Goal: Complete application form: Complete application form

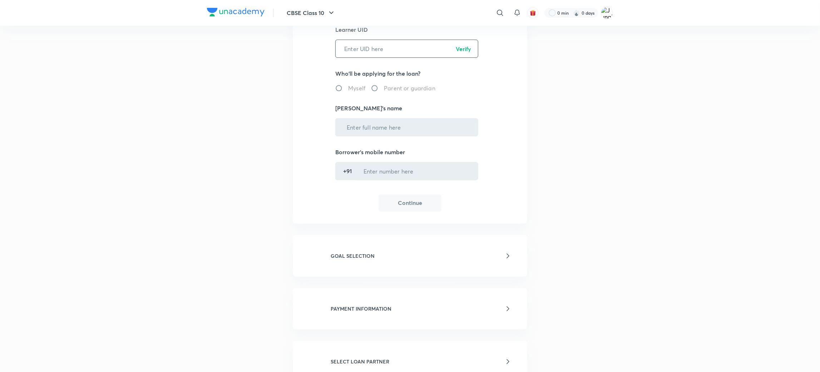
click at [365, 51] on input "text" at bounding box center [407, 49] width 142 height 18
paste input "C6MFAR67R0"
type input "C6MFAR67R0"
click at [458, 50] on p "Verify" at bounding box center [463, 49] width 15 height 9
radio input "true"
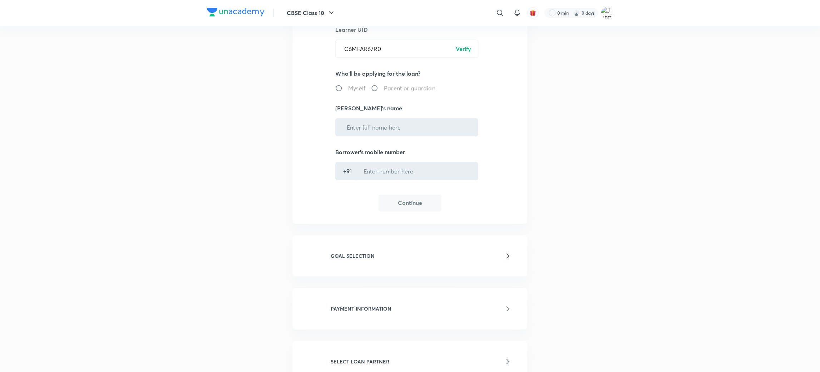
type input "[PERSON_NAME]"
type input "******5680"
click at [407, 201] on button "Continue" at bounding box center [409, 202] width 63 height 17
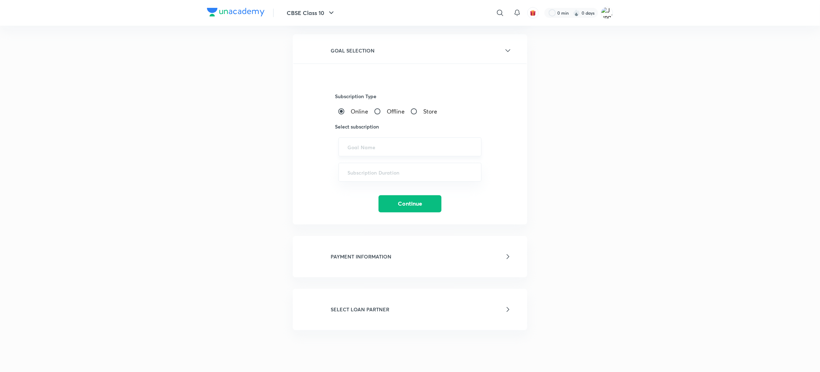
click at [381, 151] on div "​" at bounding box center [409, 147] width 143 height 19
paste input "UPSC CSE - GS, UPSC CSE - Optional"
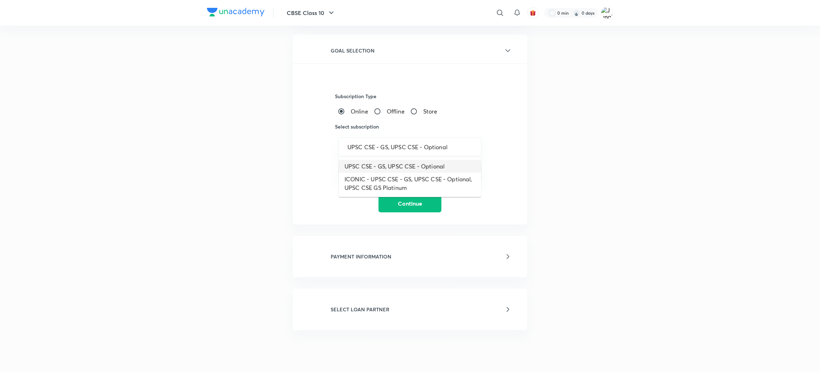
click at [381, 170] on li "UPSC CSE - GS, UPSC CSE - Optional" at bounding box center [410, 166] width 142 height 13
type input "UPSC CSE - GS, UPSC CSE - Optional"
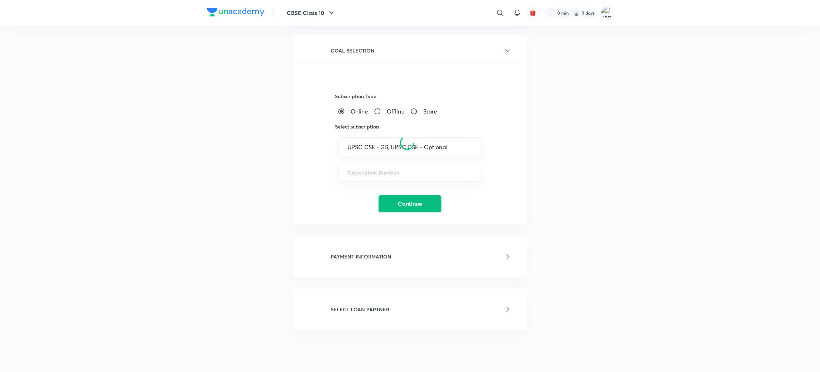
click at [381, 169] on div at bounding box center [407, 143] width 229 height 421
click at [381, 170] on input "text" at bounding box center [409, 172] width 125 height 7
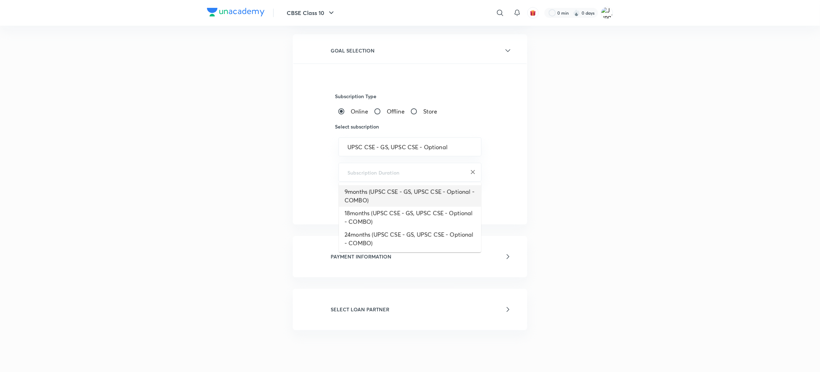
click at [386, 199] on li "9months (UPSC CSE - GS, UPSC CSE - Optional - COMBO)" at bounding box center [410, 195] width 142 height 21
type input "9months (UPSC CSE - GS, UPSC CSE - Optional - COMBO)"
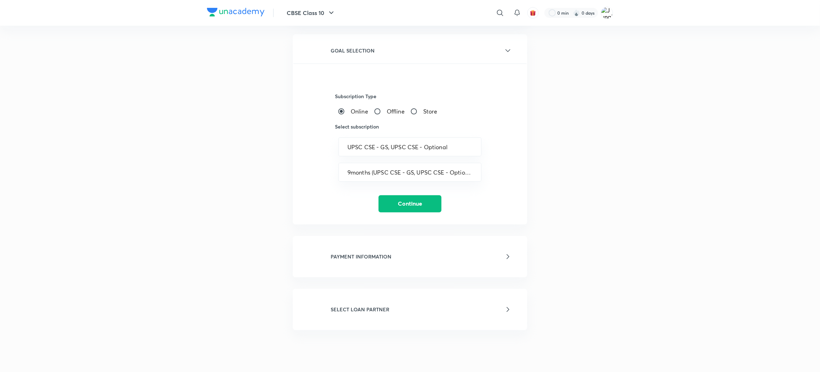
click at [393, 193] on div "Subscription Type Online Offline Store Select subscription UPSC CSE - GS, UPSC …" at bounding box center [409, 138] width 233 height 149
click at [393, 199] on button "Continue" at bounding box center [409, 203] width 63 height 17
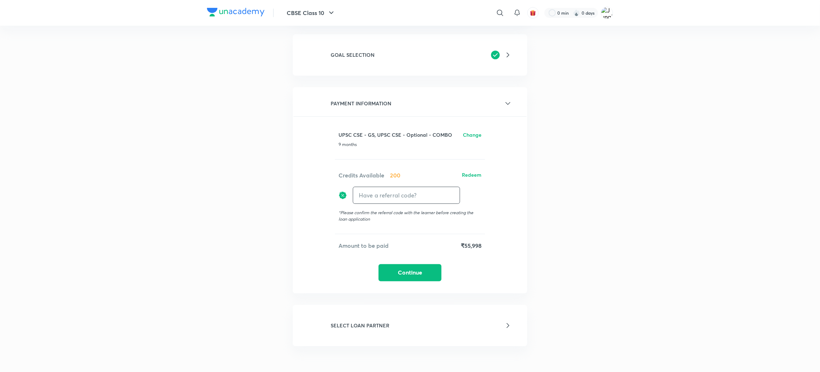
click at [396, 193] on input "text" at bounding box center [406, 195] width 107 height 17
type input "Unacademy"
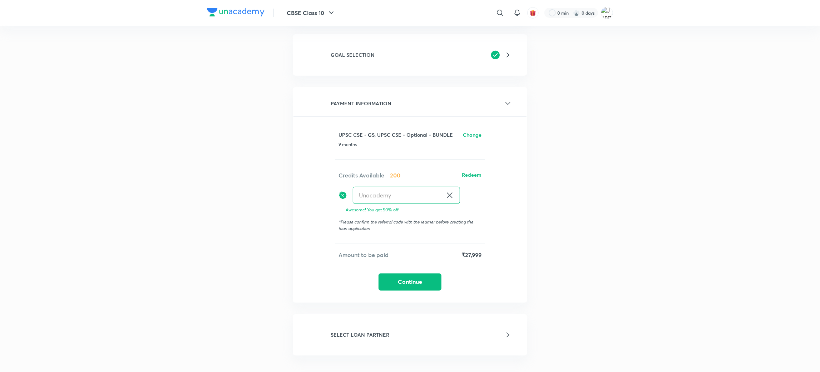
click at [415, 274] on button "Continue" at bounding box center [409, 282] width 63 height 17
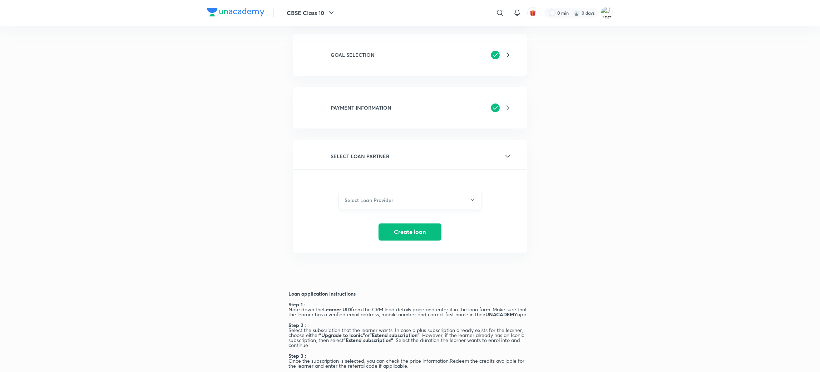
click at [393, 195] on button "Select Loan Provider" at bounding box center [409, 200] width 143 height 18
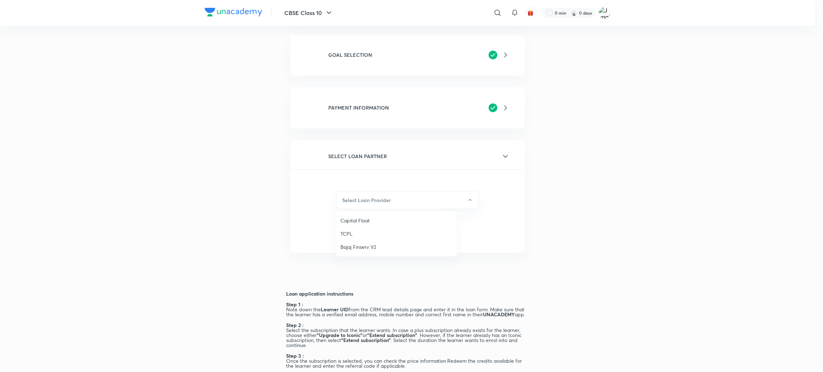
click at [561, 154] on div at bounding box center [411, 186] width 823 height 372
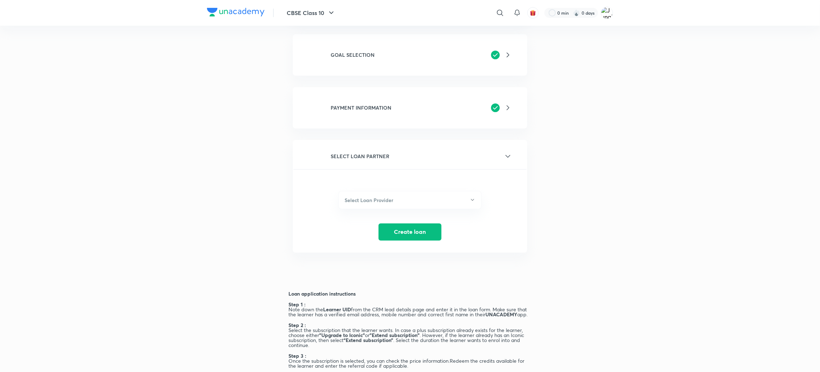
click at [372, 105] on h6 "PAYMENT INFORMATION" at bounding box center [361, 108] width 61 height 8
